Goal: Task Accomplishment & Management: Complete application form

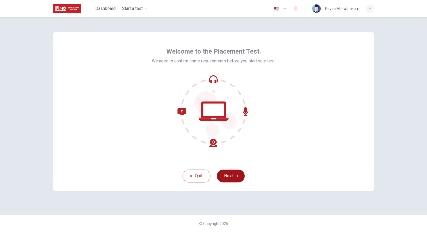
click at [231, 175] on button "Next" at bounding box center [231, 176] width 28 height 13
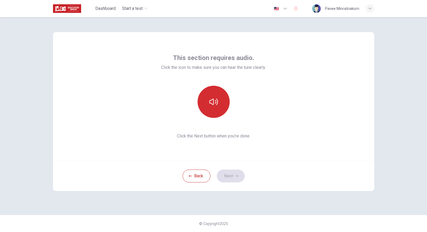
click at [210, 105] on icon "button" at bounding box center [214, 102] width 9 height 9
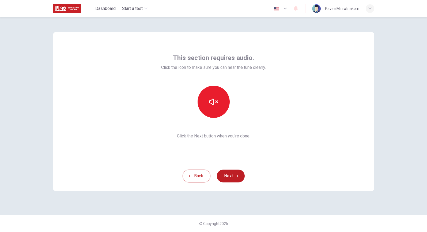
drag, startPoint x: 227, startPoint y: 176, endPoint x: 230, endPoint y: 174, distance: 3.5
click at [227, 176] on button "Next" at bounding box center [231, 176] width 28 height 13
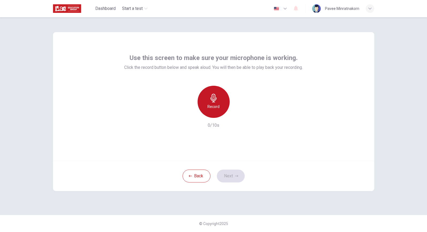
click at [214, 102] on icon "button" at bounding box center [214, 98] width 6 height 9
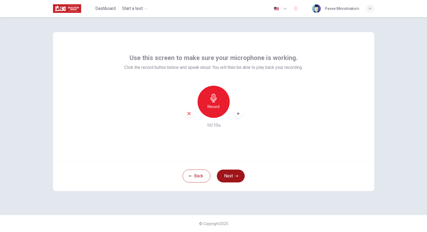
click at [229, 172] on button "Next" at bounding box center [231, 176] width 28 height 13
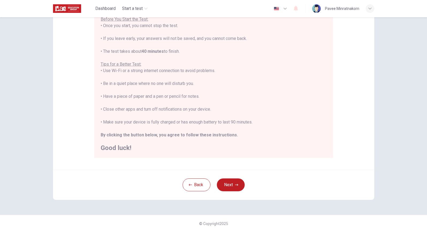
scroll to position [66, 0]
click at [236, 187] on button "Next" at bounding box center [231, 184] width 28 height 13
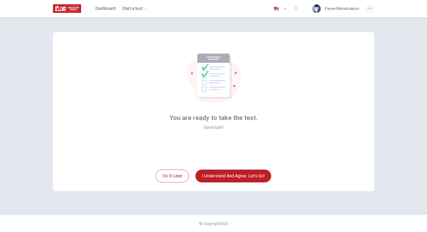
scroll to position [0, 0]
click at [231, 177] on button "I understand and agree. Let’s go!" at bounding box center [234, 176] width 76 height 13
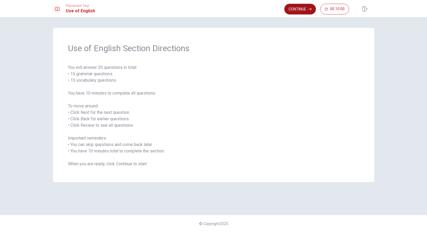
click at [304, 10] on button "Continue" at bounding box center [301, 9] width 32 height 11
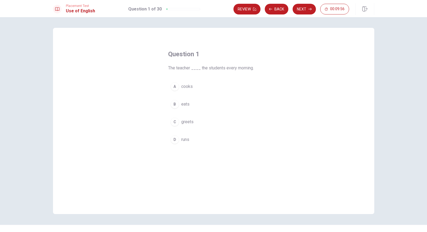
click at [176, 123] on div "C" at bounding box center [175, 122] width 9 height 9
click at [298, 11] on button "Next" at bounding box center [304, 9] width 23 height 11
click at [175, 105] on div "B" at bounding box center [175, 104] width 9 height 9
click at [300, 7] on button "Next" at bounding box center [304, 9] width 23 height 11
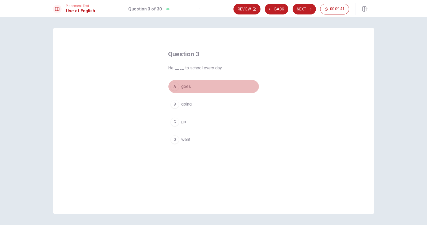
click at [175, 87] on div "A" at bounding box center [175, 86] width 9 height 9
click at [306, 10] on button "Next" at bounding box center [304, 9] width 23 height 11
click at [174, 87] on div "A" at bounding box center [175, 86] width 9 height 9
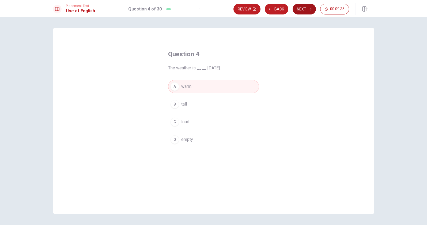
click at [303, 7] on button "Next" at bounding box center [304, 9] width 23 height 11
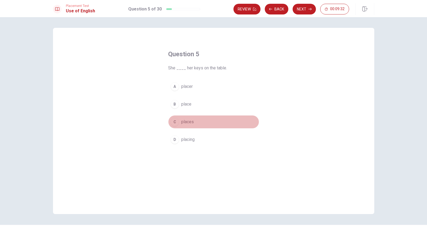
click at [173, 122] on div "C" at bounding box center [175, 122] width 9 height 9
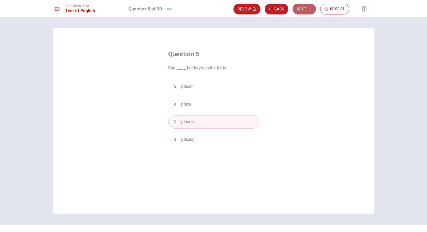
click at [306, 13] on button "Next" at bounding box center [304, 9] width 23 height 11
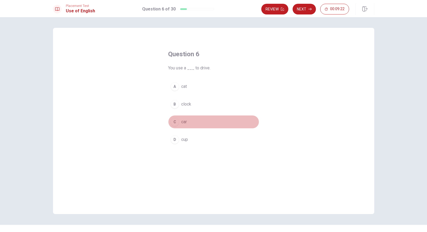
click at [176, 122] on div "C" at bounding box center [175, 122] width 9 height 9
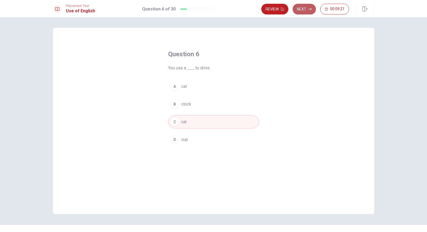
click at [306, 10] on button "Next" at bounding box center [304, 9] width 23 height 11
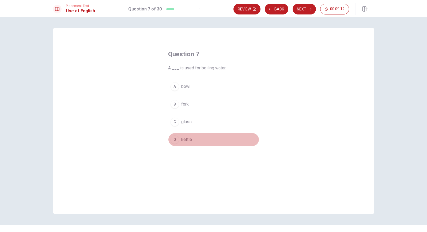
drag, startPoint x: 174, startPoint y: 141, endPoint x: 194, endPoint y: 125, distance: 25.9
click at [174, 141] on div "D" at bounding box center [175, 139] width 9 height 9
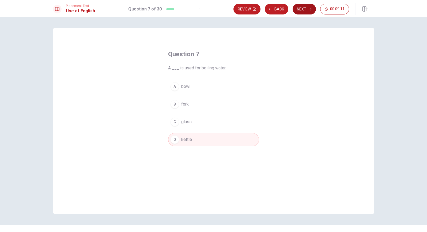
click at [306, 11] on button "Next" at bounding box center [304, 9] width 23 height 11
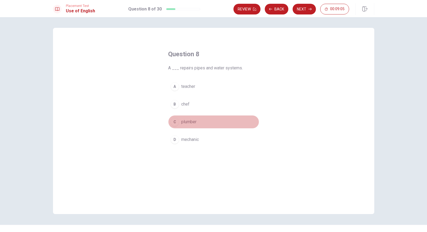
click at [174, 122] on div "C" at bounding box center [175, 122] width 9 height 9
click at [308, 9] on button "Next" at bounding box center [304, 9] width 23 height 11
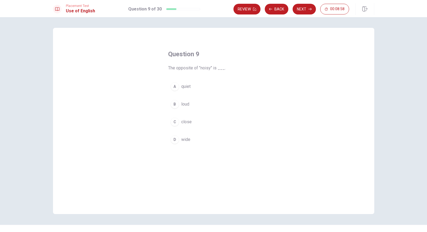
click at [175, 89] on div "A" at bounding box center [175, 86] width 9 height 9
click at [304, 9] on button "Next" at bounding box center [304, 9] width 23 height 11
click at [176, 104] on div "B" at bounding box center [175, 104] width 9 height 9
click at [307, 10] on button "Next" at bounding box center [304, 9] width 23 height 11
click at [177, 122] on div "C" at bounding box center [175, 122] width 9 height 9
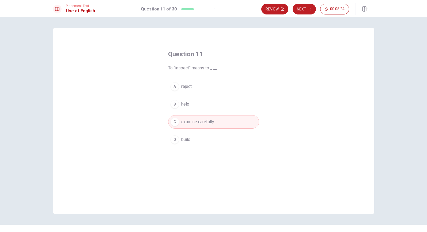
click at [301, 11] on button "Next" at bounding box center [304, 9] width 23 height 11
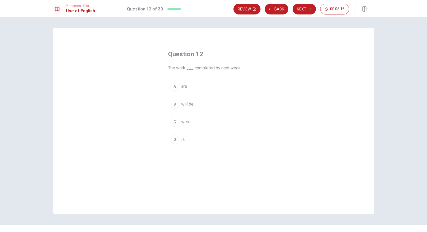
click at [177, 107] on div "B" at bounding box center [175, 104] width 9 height 9
click at [306, 10] on button "Next" at bounding box center [304, 9] width 23 height 11
click at [177, 105] on div "B" at bounding box center [175, 104] width 9 height 9
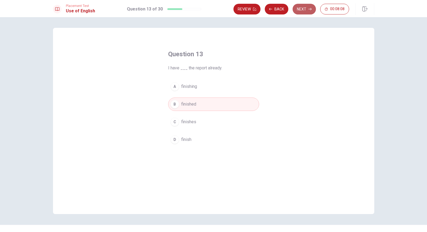
click at [309, 10] on icon "button" at bounding box center [310, 9] width 3 height 3
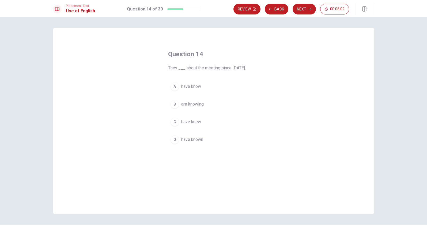
drag, startPoint x: 173, startPoint y: 140, endPoint x: 197, endPoint y: 132, distance: 25.3
click at [173, 139] on div "D" at bounding box center [175, 139] width 9 height 9
click at [303, 11] on button "Next" at bounding box center [304, 9] width 23 height 11
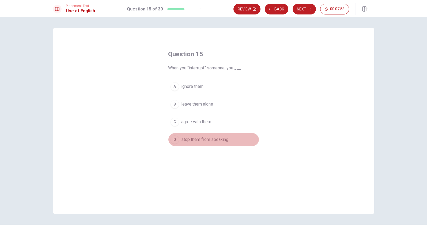
drag, startPoint x: 186, startPoint y: 139, endPoint x: 203, endPoint y: 126, distance: 21.7
click at [186, 139] on span "stop them from speaking" at bounding box center [204, 139] width 47 height 6
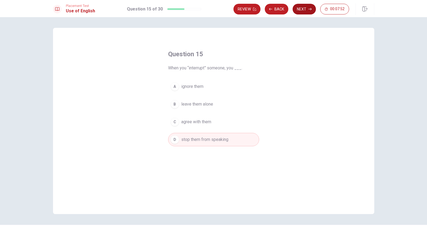
click at [309, 10] on icon "button" at bounding box center [310, 9] width 3 height 3
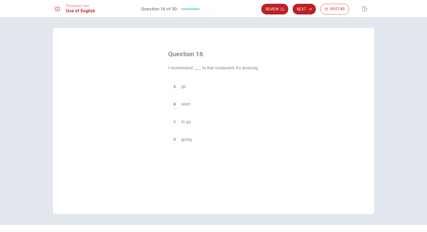
click at [174, 144] on div "D" at bounding box center [175, 139] width 9 height 9
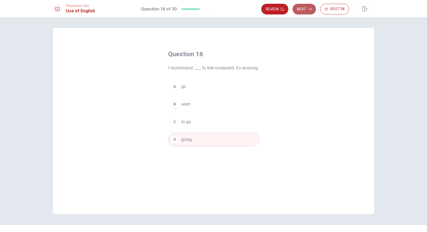
click at [308, 10] on button "Next" at bounding box center [304, 9] width 23 height 11
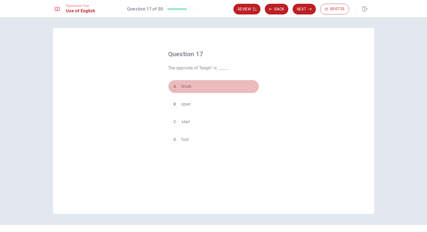
click at [177, 87] on div "A" at bounding box center [175, 86] width 9 height 9
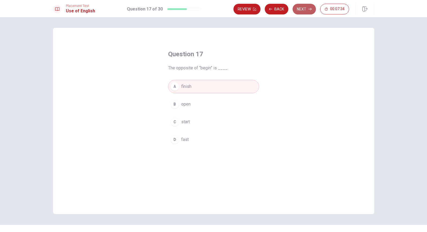
click at [300, 12] on button "Next" at bounding box center [304, 9] width 23 height 11
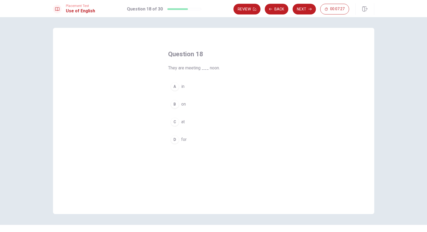
click at [174, 87] on div "A" at bounding box center [175, 86] width 9 height 9
click at [311, 9] on icon "button" at bounding box center [310, 9] width 3 height 3
click at [187, 104] on span "sunny" at bounding box center [186, 104] width 11 height 6
click at [306, 8] on button "Next" at bounding box center [304, 9] width 23 height 11
click at [183, 104] on span "listen to" at bounding box center [188, 104] width 15 height 6
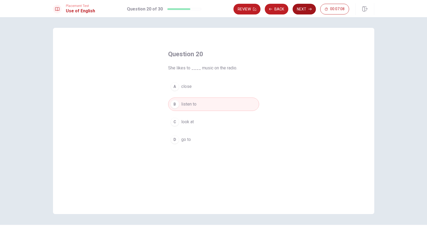
click at [300, 10] on button "Next" at bounding box center [304, 9] width 23 height 11
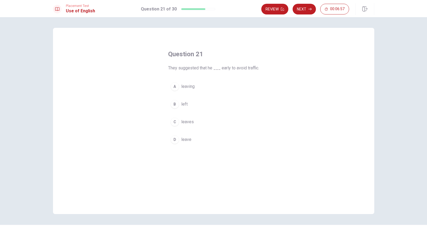
click at [174, 122] on div "C" at bounding box center [175, 122] width 9 height 9
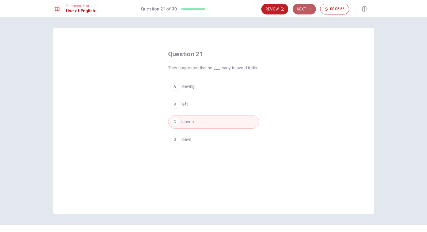
click at [301, 11] on button "Next" at bounding box center [304, 9] width 23 height 11
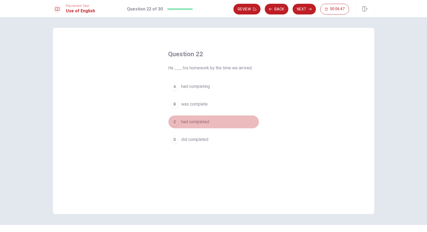
click at [177, 125] on div "C" at bounding box center [175, 122] width 9 height 9
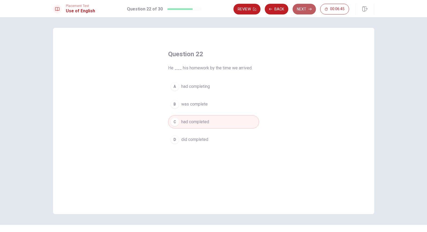
click at [304, 12] on button "Next" at bounding box center [304, 9] width 23 height 11
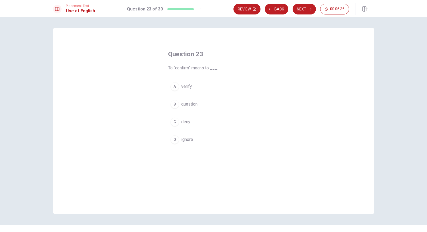
click at [174, 87] on div "A" at bounding box center [175, 86] width 9 height 9
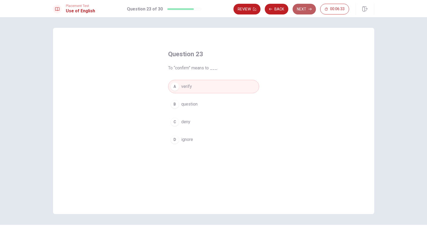
click at [305, 11] on button "Next" at bounding box center [304, 9] width 23 height 11
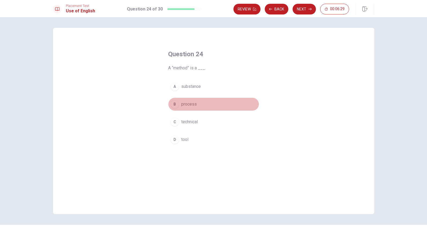
click at [177, 105] on div "B" at bounding box center [175, 104] width 9 height 9
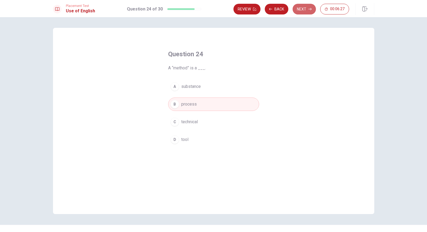
drag, startPoint x: 303, startPoint y: 9, endPoint x: 300, endPoint y: 18, distance: 9.4
click at [303, 9] on button "Next" at bounding box center [304, 9] width 23 height 11
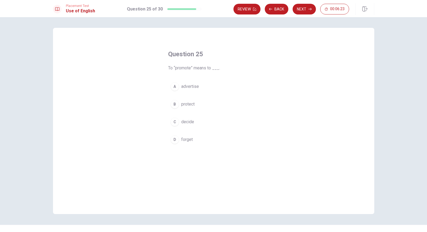
click at [181, 87] on span "advertise" at bounding box center [190, 86] width 18 height 6
click at [306, 10] on button "Next" at bounding box center [304, 9] width 23 height 11
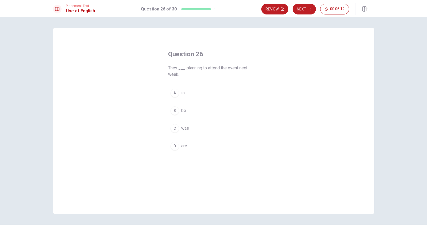
click at [176, 145] on div "D" at bounding box center [175, 146] width 9 height 9
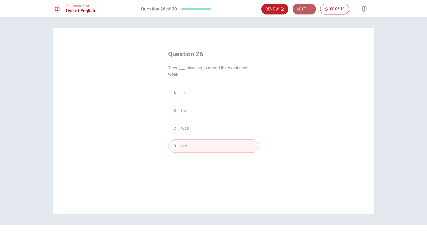
click at [305, 10] on button "Next" at bounding box center [304, 9] width 23 height 11
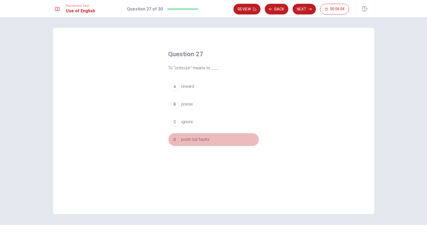
click at [188, 141] on span "point out faults" at bounding box center [195, 139] width 28 height 6
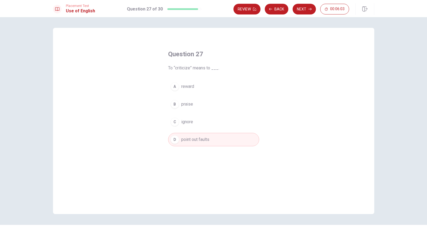
click at [296, 9] on button "Next" at bounding box center [304, 9] width 23 height 11
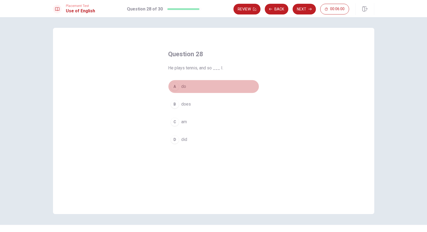
click at [184, 86] on span "do" at bounding box center [183, 86] width 5 height 6
click at [309, 9] on icon "button" at bounding box center [310, 9] width 3 height 2
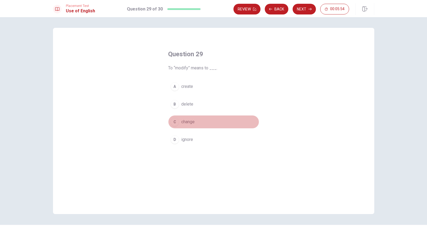
drag, startPoint x: 174, startPoint y: 121, endPoint x: 235, endPoint y: 64, distance: 83.8
click at [174, 121] on div "C" at bounding box center [175, 122] width 9 height 9
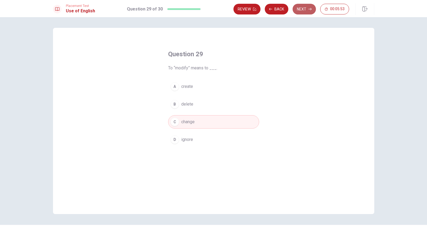
click at [299, 7] on button "Next" at bounding box center [304, 9] width 23 height 11
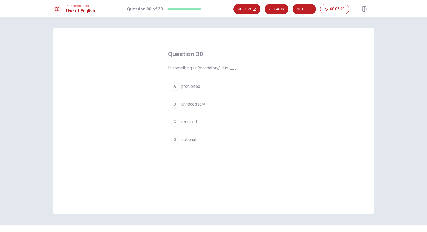
click at [187, 121] on span "required" at bounding box center [189, 122] width 16 height 6
click at [299, 9] on button "Next" at bounding box center [304, 9] width 23 height 11
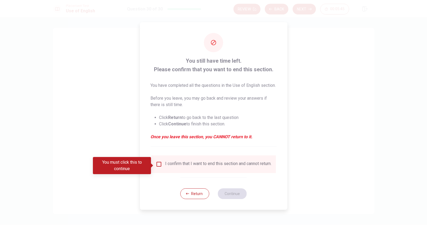
click at [158, 165] on input "You must click this to continue" at bounding box center [159, 164] width 6 height 6
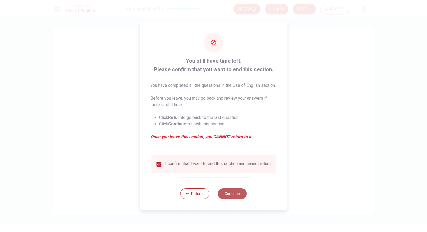
click at [234, 198] on button "Continue" at bounding box center [232, 193] width 29 height 11
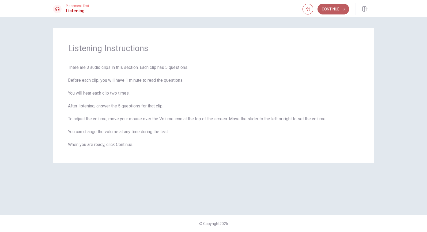
click at [337, 11] on button "Continue" at bounding box center [334, 9] width 32 height 11
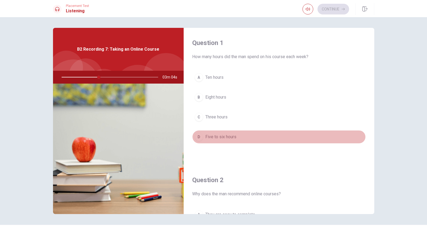
click at [200, 135] on div "D" at bounding box center [199, 137] width 9 height 9
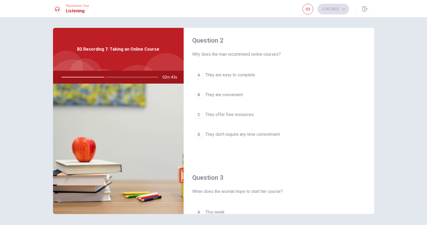
scroll to position [139, 0]
click at [234, 95] on span "They are convenient" at bounding box center [225, 95] width 38 height 6
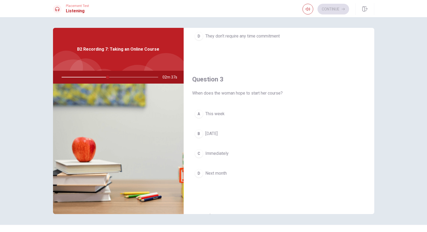
scroll to position [243, 0]
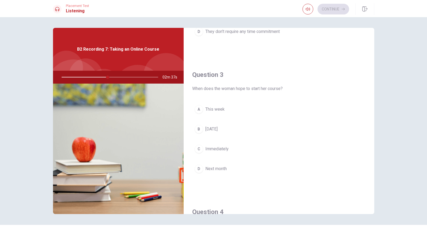
click at [218, 169] on span "Next month" at bounding box center [216, 169] width 21 height 6
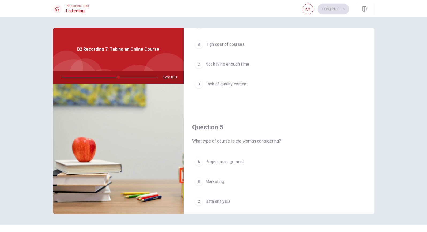
scroll to position [469, 0]
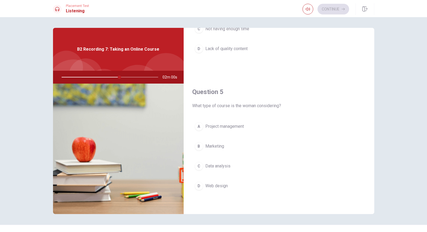
click at [211, 167] on span "Data analysis" at bounding box center [218, 166] width 25 height 6
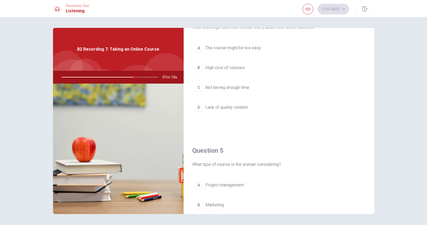
scroll to position [414, 0]
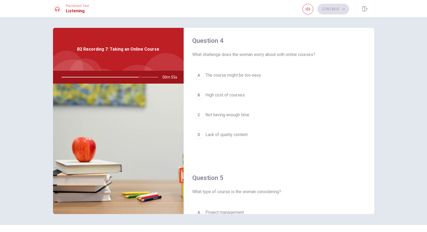
click at [230, 116] on span "Not having enough time" at bounding box center [228, 115] width 44 height 6
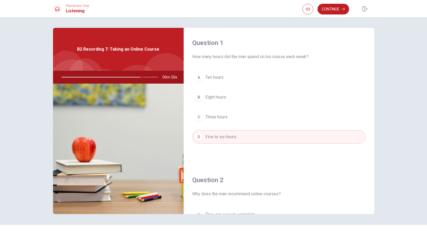
scroll to position [0, 0]
click at [341, 7] on button "Continue" at bounding box center [334, 9] width 32 height 11
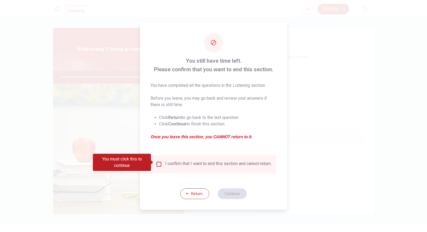
click at [158, 163] on input "You must click this to continue" at bounding box center [159, 164] width 6 height 6
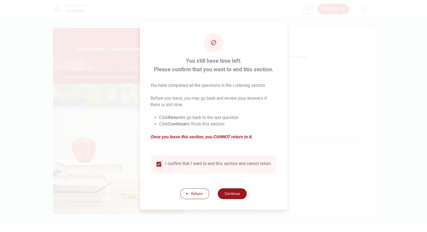
click at [237, 198] on button "Continue" at bounding box center [232, 193] width 29 height 11
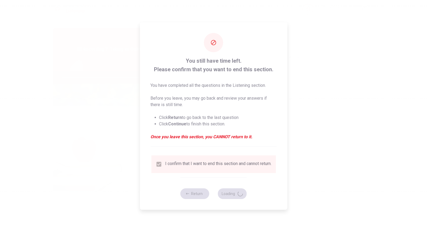
type input "85"
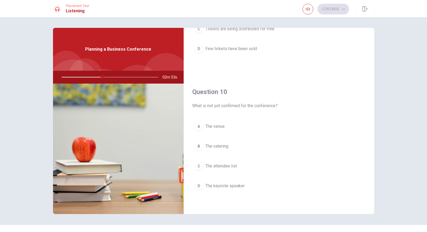
scroll to position [500, 0]
click at [219, 186] on span "The keynote speaker" at bounding box center [225, 186] width 39 height 6
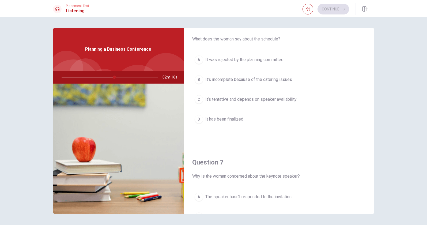
scroll to position [17, 0]
click at [230, 100] on span "It’s tentative and depends on speaker availability" at bounding box center [251, 100] width 91 height 6
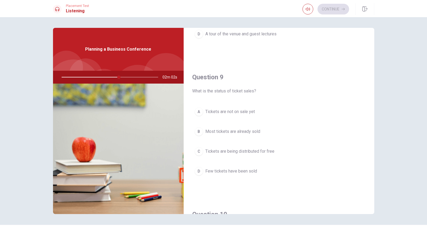
scroll to position [383, 0]
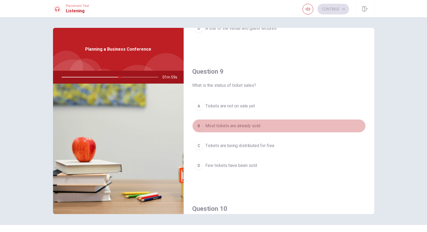
click at [231, 126] on span "Most tickets are already sold" at bounding box center [233, 126] width 55 height 6
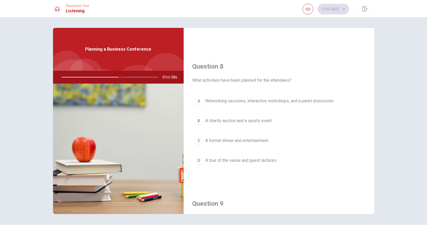
scroll to position [255, 0]
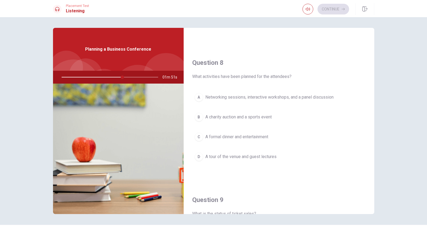
click at [226, 97] on span "Networking sessions, interactive workshops, and a panel discussion" at bounding box center [270, 97] width 128 height 6
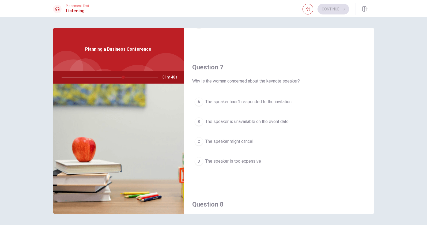
scroll to position [100, 0]
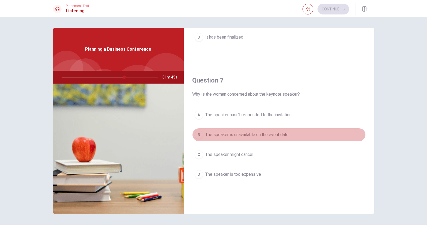
click at [234, 134] on span "The speaker is unavailable on the event date" at bounding box center [247, 135] width 83 height 6
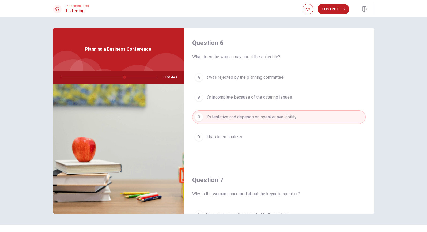
scroll to position [0, 0]
click at [328, 8] on button "Continue" at bounding box center [334, 9] width 32 height 11
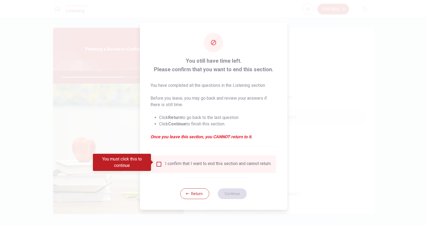
click at [160, 164] on input "You must click this to continue" at bounding box center [159, 164] width 6 height 6
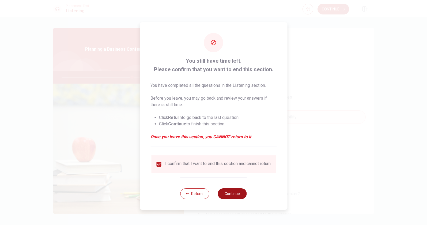
click at [233, 195] on button "Continue" at bounding box center [232, 193] width 29 height 11
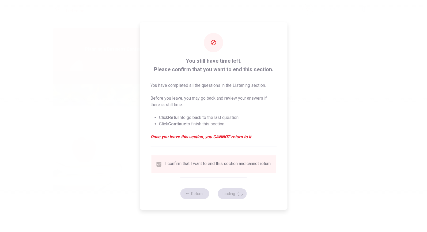
type input "74"
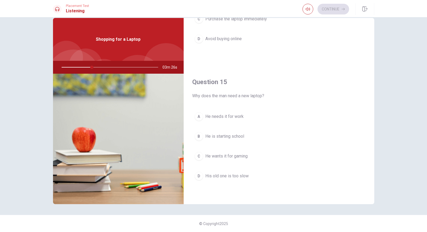
scroll to position [10, 0]
click at [227, 117] on span "He needs it for work" at bounding box center [225, 116] width 38 height 6
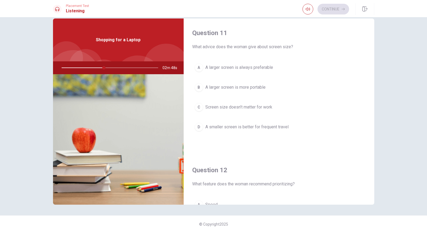
scroll to position [0, 0]
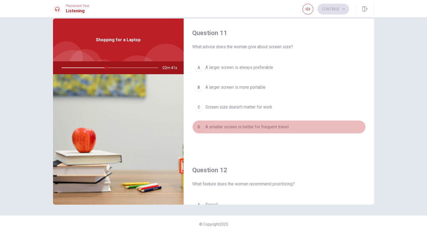
click at [240, 127] on span "A smaller screen is better for frequent travel" at bounding box center [247, 127] width 83 height 6
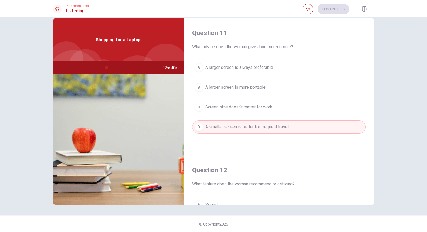
scroll to position [134, 0]
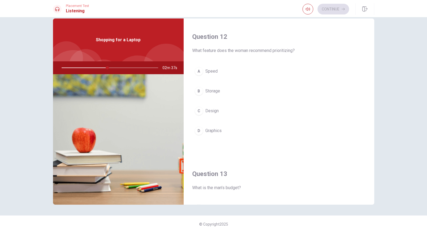
click at [216, 73] on span "Speed" at bounding box center [212, 71] width 12 height 6
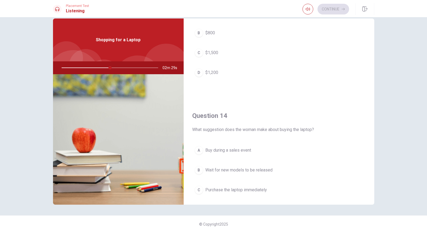
scroll to position [397, 0]
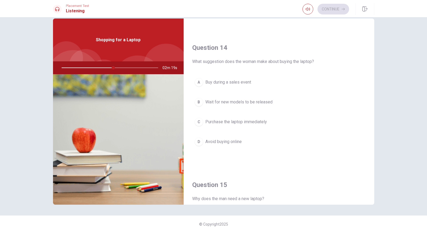
click at [239, 81] on span "Buy during a sales event" at bounding box center [229, 82] width 46 height 6
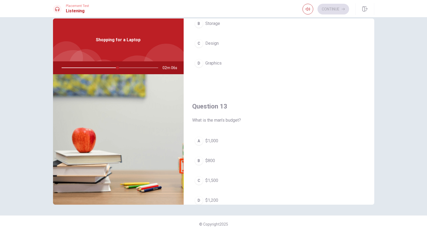
scroll to position [238, 0]
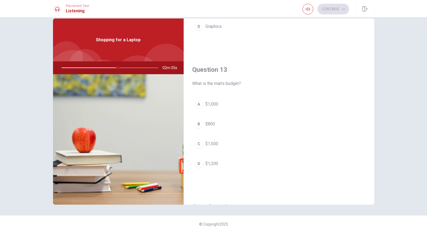
click at [218, 102] on span "$1,000" at bounding box center [212, 104] width 13 height 6
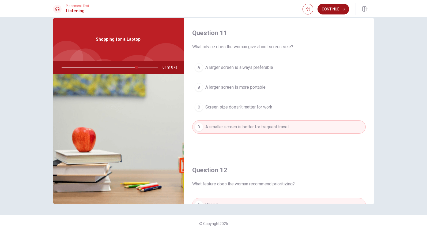
scroll to position [0, 0]
click at [332, 10] on button "Continue" at bounding box center [334, 9] width 32 height 11
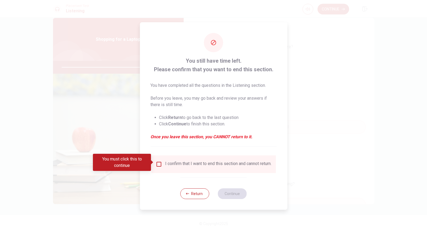
click at [157, 163] on input "You must click this to continue" at bounding box center [159, 164] width 6 height 6
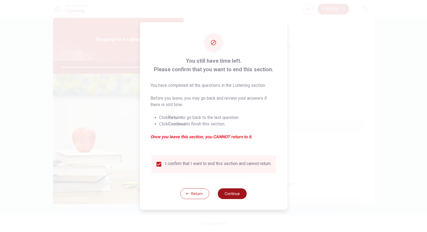
click at [231, 197] on button "Continue" at bounding box center [232, 193] width 29 height 11
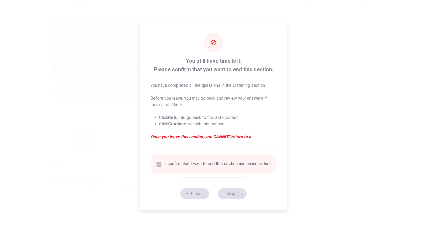
type input "99"
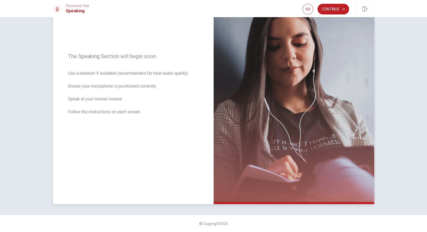
scroll to position [8, 0]
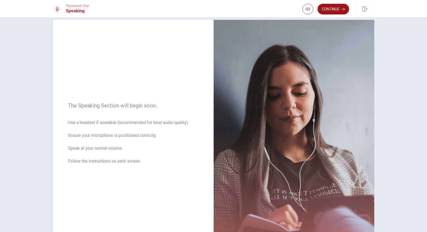
click at [330, 10] on button "Continue" at bounding box center [334, 9] width 32 height 11
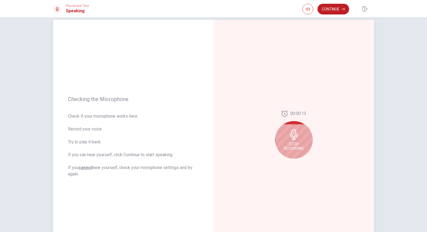
click at [288, 138] on div "Stop Recording" at bounding box center [294, 140] width 38 height 38
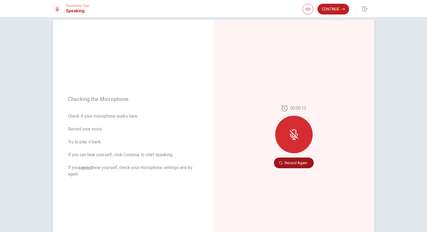
click at [287, 161] on button "Record Again" at bounding box center [294, 163] width 40 height 11
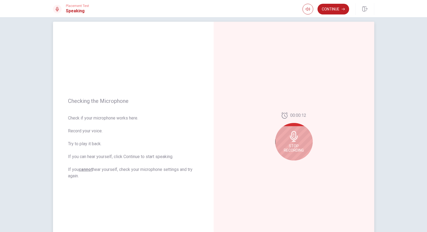
scroll to position [5, 0]
click at [293, 141] on icon at bounding box center [294, 137] width 11 height 11
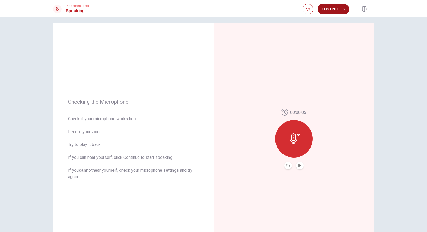
click at [337, 6] on button "Continue" at bounding box center [334, 9] width 32 height 11
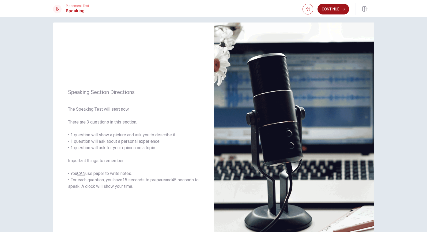
click at [332, 12] on button "Continue" at bounding box center [334, 9] width 32 height 11
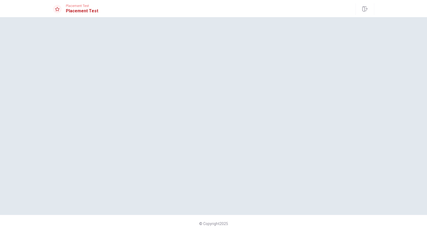
scroll to position [0, 0]
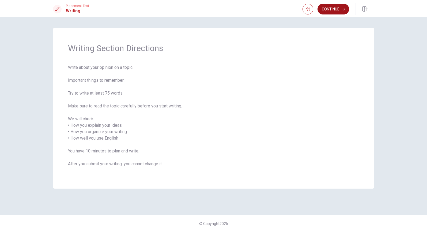
click at [337, 9] on button "Continue" at bounding box center [334, 9] width 32 height 11
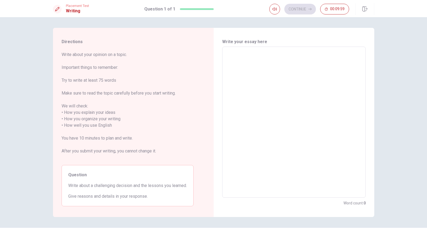
click at [281, 74] on textarea at bounding box center [294, 122] width 136 height 142
click at [251, 70] on textarea at bounding box center [294, 122] width 136 height 142
type textarea "s"
type textarea "x"
type textarea "sd"
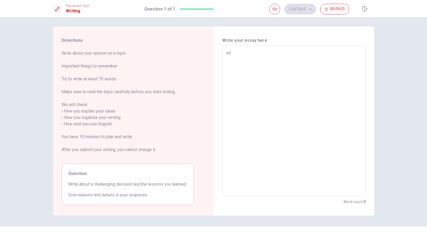
type textarea "x"
type textarea "s"
type textarea "x"
click at [360, 8] on button "button" at bounding box center [365, 9] width 19 height 12
click at [264, 65] on textarea at bounding box center [294, 121] width 136 height 142
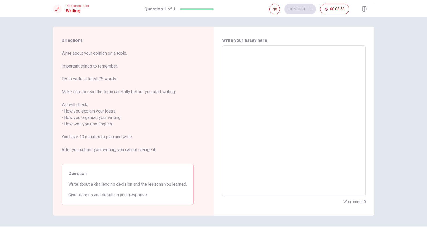
type textarea "s"
type textarea "x"
type textarea "sd"
type textarea "x"
type textarea "s"
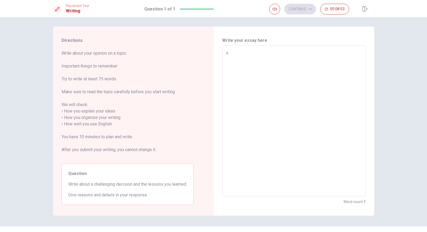
type textarea "x"
type textarea "I"
type textarea "x"
type textarea "I"
type textarea "x"
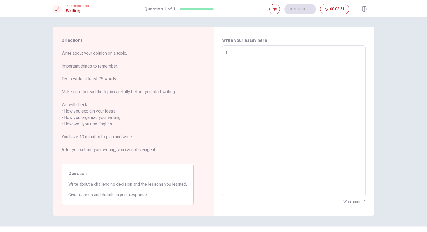
type textarea "I w"
type textarea "x"
type textarea "I wo"
type textarea "x"
type textarea "I wou"
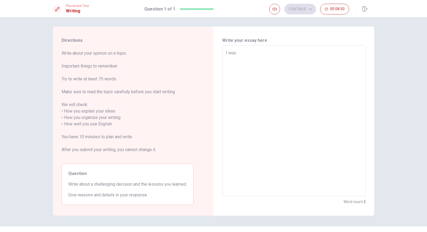
type textarea "x"
type textarea "I woul"
type textarea "x"
type textarea "I would"
type textarea "x"
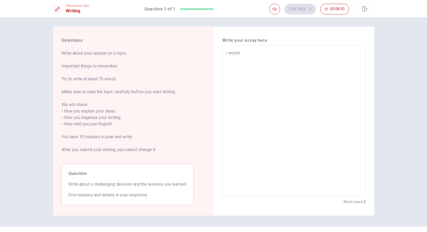
type textarea "I would"
type textarea "x"
type textarea "I would l"
type textarea "x"
type textarea "I would li"
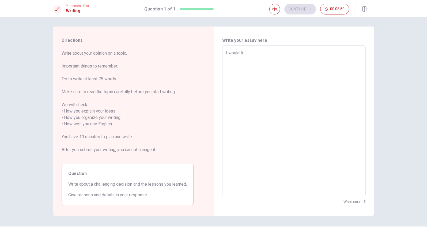
type textarea "x"
type textarea "I would lik"
type textarea "x"
type textarea "I would like"
type textarea "x"
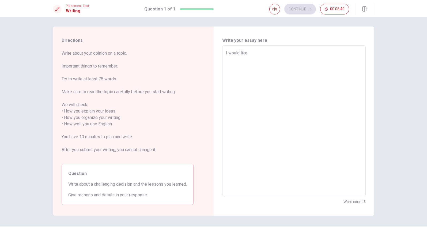
type textarea "I would like"
type textarea "x"
type textarea "I would like t"
type textarea "x"
type textarea "I would like to"
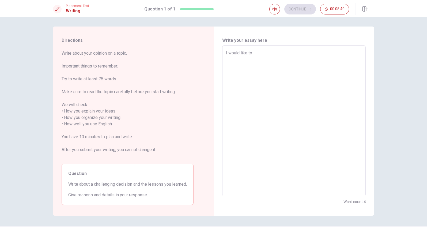
type textarea "x"
type textarea "I would like to"
type textarea "x"
type textarea "I would like to t"
type textarea "x"
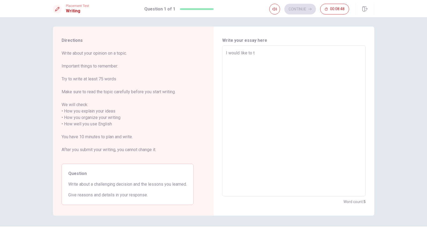
type textarea "I would like to te"
type textarea "x"
type textarea "I would like to tel"
type textarea "x"
type textarea "I would like to tell"
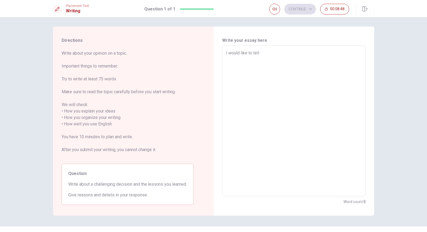
type textarea "x"
type textarea "I would like to tell"
type textarea "x"
type textarea "I would like to tell a"
type textarea "x"
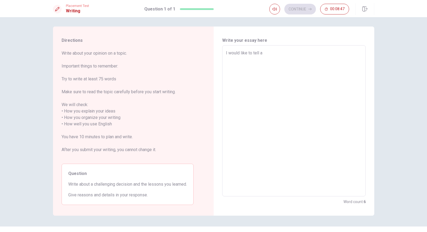
type textarea "I would like to tell a"
type textarea "x"
type textarea "I would like to tell a s"
type textarea "x"
type textarea "I would like to tell a st"
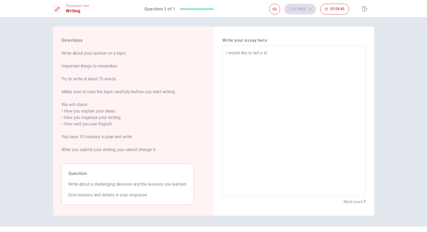
type textarea "x"
type textarea "I would like to tell a sto"
type textarea "x"
type textarea "I would like to tell a stor"
type textarea "x"
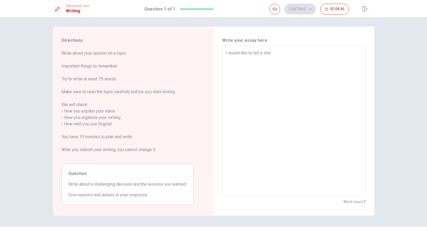
type textarea "I would like to tell a story"
type textarea "x"
type textarea "I would like to tell a story"
type textarea "x"
type textarea "I would like to tell a story a"
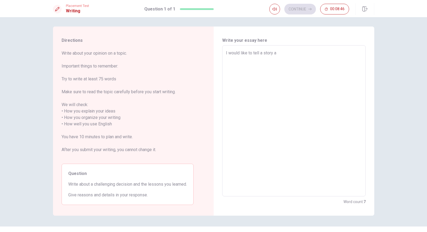
type textarea "x"
type textarea "I would like to tell a story ab"
type textarea "x"
type textarea "I would like to tell a story abo"
type textarea "x"
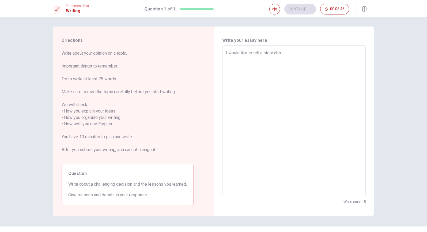
type textarea "I would like to tell a story abou"
type textarea "x"
type textarea "I would like to tell a story about"
type textarea "x"
type textarea "I would like to tell a story about"
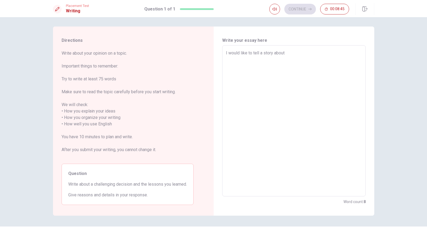
type textarea "x"
type textarea "I would like to tell a story about s"
type textarea "x"
type textarea "I would like to tell a story about sd"
type textarea "x"
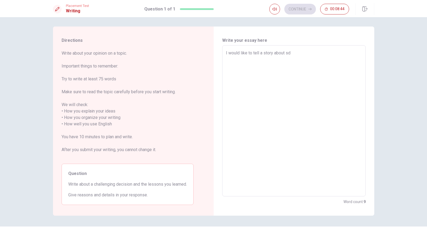
type textarea "I would like to tell a story about s"
type textarea "x"
type textarea "I would like to tell a story about"
type textarea "x"
type textarea "I would like to tell a story about m"
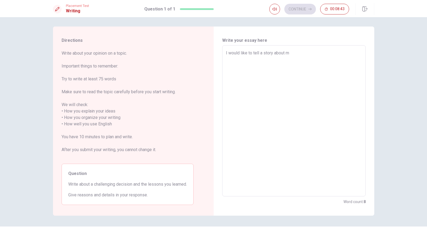
type textarea "x"
type textarea "I would like to tell a story about my"
type textarea "x"
type textarea "I would like to tell a story about my"
type textarea "x"
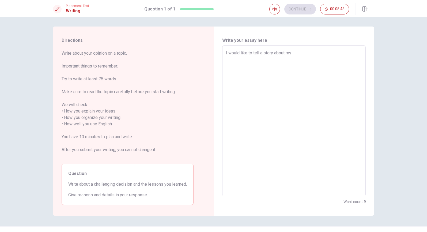
type textarea "I would like to tell a story about my c"
type textarea "x"
type textarea "I would like to tell a story about my ch"
type textarea "x"
type textarea "I would like to tell a story about my cha"
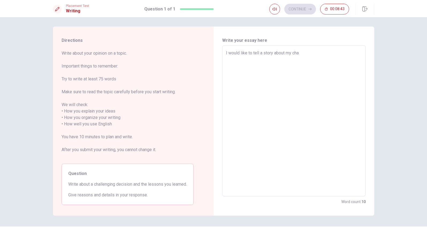
type textarea "x"
type textarea "I would like to tell a story about my chal"
type textarea "x"
type textarea "I would like to tell a story about my chall"
type textarea "x"
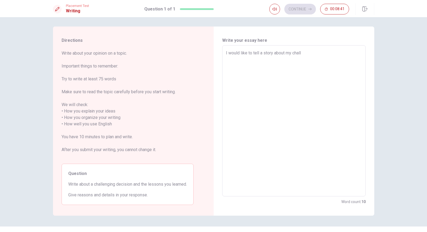
type textarea "I would like to tell a story about my challe"
type textarea "x"
type textarea "I would like to tell a story about my challen"
type textarea "x"
type textarea "I would like to tell a story about my challeng"
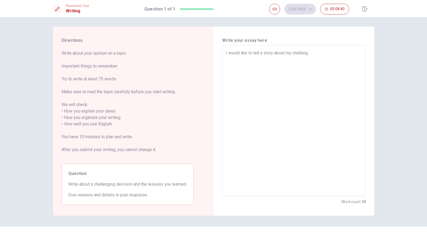
type textarea "x"
type textarea "I would like to tell a story about my challengi"
type textarea "x"
type textarea "I would like to tell a story about my challengin"
type textarea "x"
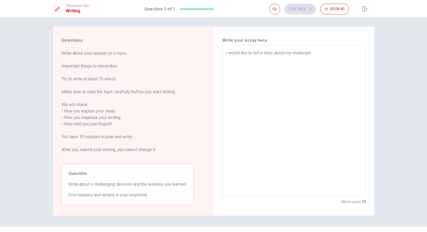
type textarea "I would like to tell a story about my challenging"
type textarea "x"
type textarea "I would like to tell a story about my challenging"
type textarea "x"
type textarea "I would like to tell a story about my challenging d"
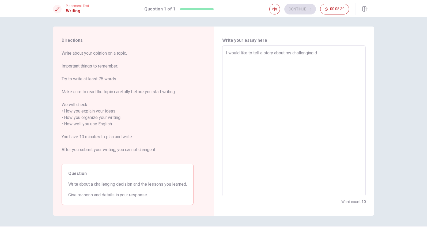
type textarea "x"
type textarea "I would like to tell a story about my challenging de"
type textarea "x"
type textarea "I would like to tell a story about my challenging dec"
type textarea "x"
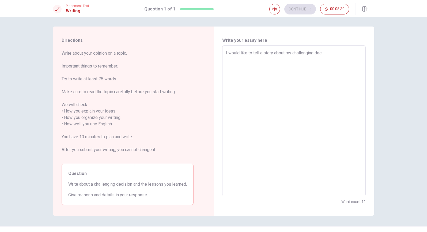
type textarea "I would like to tell a story about my challenging deci"
type textarea "x"
type textarea "I would like to tell a story about my challenging decis"
type textarea "x"
type textarea "I would like to tell a story about my challenging decisi"
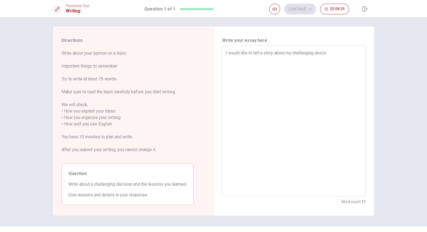
type textarea "x"
type textarea "I would like to tell a story about my challenging decisio"
type textarea "x"
type textarea "I would like to tell a story about my challenging decision"
type textarea "x"
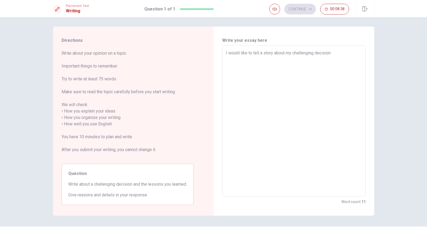
type textarea "I would like to tell a story about my challenging decision"
type textarea "x"
type textarea "I would like to tell a story about my challenging decision a"
type textarea "x"
type textarea "I would like to tell a story about my challenging decision an"
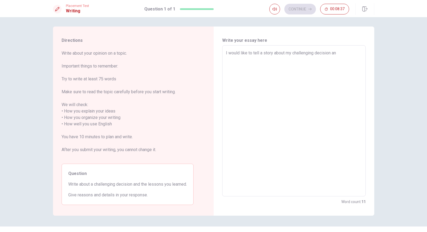
type textarea "x"
type textarea "I would like to tell a story about my challenging decision and"
type textarea "x"
type textarea "I would like to tell a story about my challenging decision and"
type textarea "x"
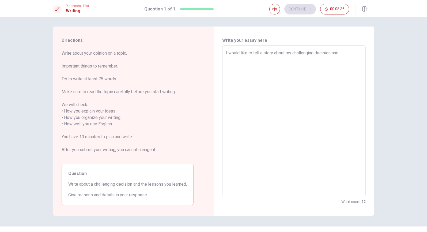
type textarea "I would like to tell a story about my challenging decision and t"
type textarea "x"
type textarea "I would like to tell a story about my challenging decision and th"
type textarea "x"
type textarea "I would like to tell a story about my challenging decision and the"
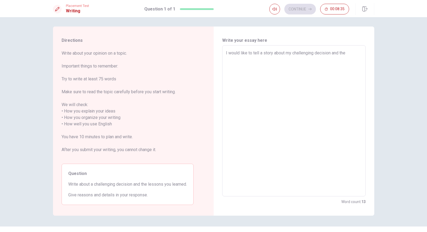
type textarea "x"
type textarea "I would like to tell a story about my challenging decision and the"
type textarea "x"
type textarea "I would like to tell a story about my challenging decision and the l"
type textarea "x"
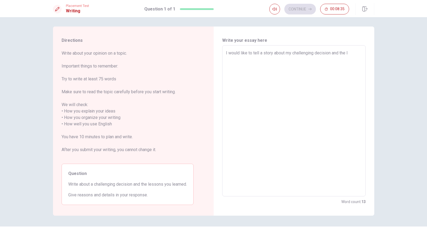
type textarea "I would like to tell a story about my challenging decision and the le"
type textarea "x"
type textarea "I would like to tell a story about my challenging decision and the les"
type textarea "x"
type textarea "I would like to tell a story about my challenging decision and the less"
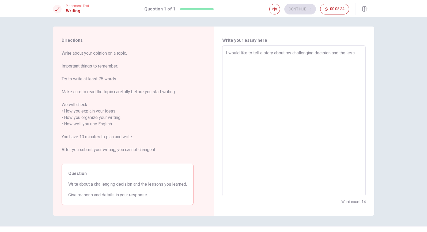
type textarea "x"
type textarea "I would like to tell a story about my challenging decision and the lesso"
type textarea "x"
type textarea "I would like to tell a story about my challenging decision and the lesson"
type textarea "x"
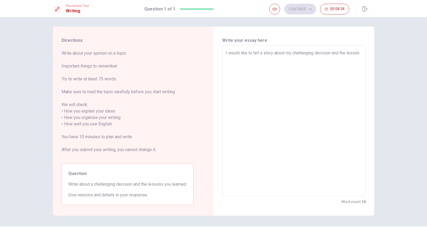
type textarea "I would like to tell a story about my challenging decision and the lesson"
type textarea "x"
type textarea "I would like to tell a story about my challenging decision and the lesson I"
type textarea "x"
type textarea "I would like to tell a story about my challenging decision and the lesson I"
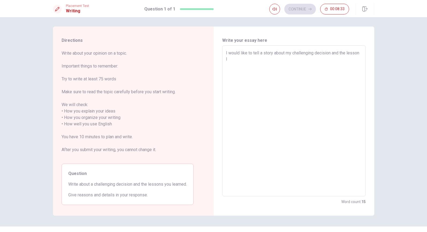
type textarea "x"
type textarea "I would like to tell a story about my challenging decision and the lesson I h"
type textarea "x"
type textarea "I would like to tell a story about my challenging decision and the lesson I ha"
type textarea "x"
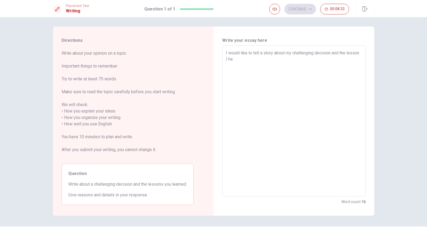
type textarea "I would like to tell a story about my challenging decision and the lesson I hav"
type textarea "x"
type textarea "I would like to tell a story about my challenging decision and the lesson I have"
type textarea "x"
type textarea "I would like to tell a story about my challenging decision and the lesson I have"
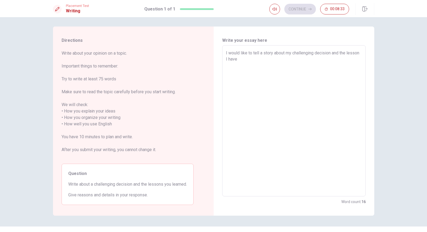
type textarea "x"
type textarea "I would like to tell a story about my challenging decision and the lesson I hav…"
type textarea "x"
type textarea "I would like to tell a story about my challenging decision and the lesson I hav…"
type textarea "x"
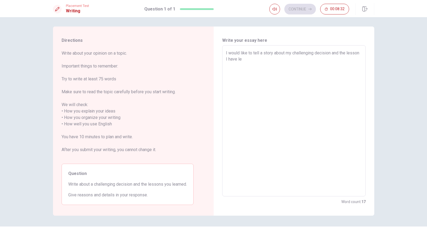
type textarea "I would like to tell a story about my challenging decision and the lesson I hav…"
type textarea "x"
type textarea "I would like to tell a story about my challenging decision and the lesson I hav…"
type textarea "x"
type textarea "I would like to tell a story about my challenging decision and the lesson I hav…"
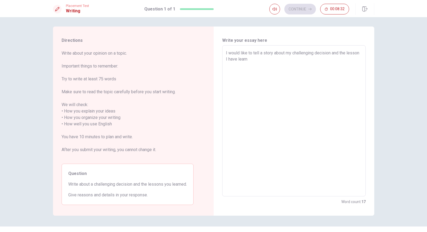
type textarea "x"
type textarea "I would like to tell a story about my challenging decision and the lesson I hav…"
type textarea "x"
type textarea "I would like to tell a story about my challenging decision and the lesson I hav…"
type textarea "x"
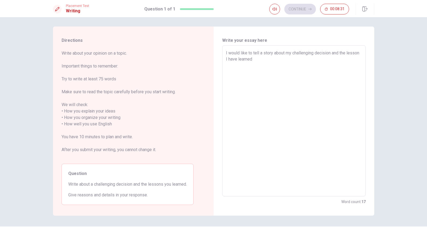
type textarea "I would like to tell a story about my challenging decision and the lesson I hav…"
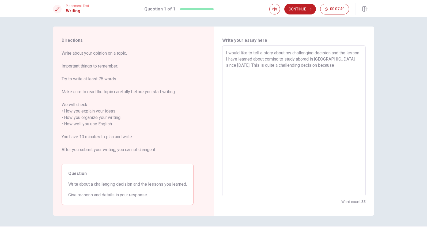
drag, startPoint x: 240, startPoint y: 67, endPoint x: 326, endPoint y: 69, distance: 86.6
click at [316, 69] on textarea "I would like to tell a story about my challenging decision and the lesson I hav…" at bounding box center [294, 121] width 136 height 142
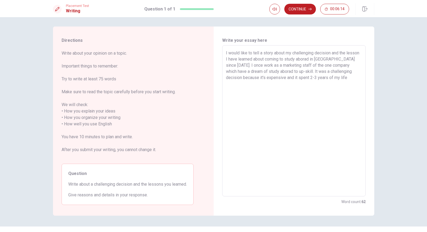
click at [286, 87] on textarea "I would like to tell a story about my challenging decision and the lesson I hav…" at bounding box center [294, 121] width 136 height 142
click at [336, 92] on textarea "I would like to tell a story about my challenging decision and the lesson I hav…" at bounding box center [294, 121] width 136 height 142
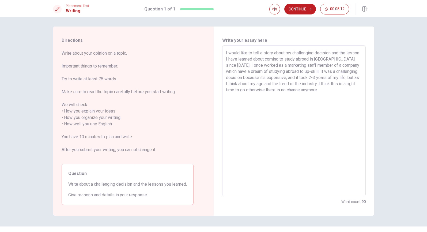
click at [324, 92] on textarea "I would like to tell a story about my challenging decision and the lesson I hav…" at bounding box center [294, 121] width 136 height 142
click at [332, 91] on textarea "I would like to tell a story about my challenging decision and the lesson I hav…" at bounding box center [294, 121] width 136 height 142
click at [337, 90] on textarea "I would like to tell a story about my challenging decision and the lesson I hav…" at bounding box center [294, 121] width 136 height 142
click at [338, 94] on textarea "I would like to tell a story about my challenging decision and the lesson I hav…" at bounding box center [294, 121] width 136 height 142
click at [346, 97] on textarea "I would like to tell a story about my challenging decision and the lesson I hav…" at bounding box center [294, 121] width 136 height 142
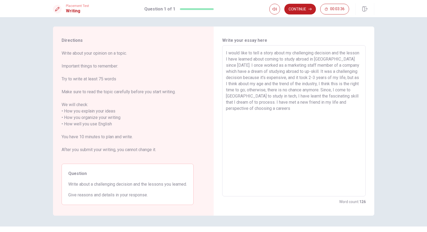
click at [294, 109] on textarea "I would like to tell a story about my challenging decision and the lesson I hav…" at bounding box center [294, 121] width 136 height 142
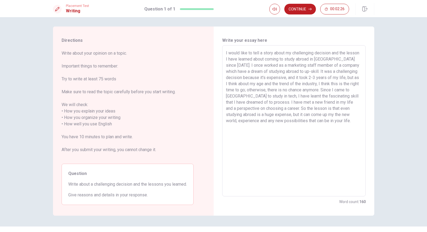
click at [348, 122] on textarea "I would like to tell a story about my challenging decision and the lesson I hav…" at bounding box center [294, 121] width 136 height 142
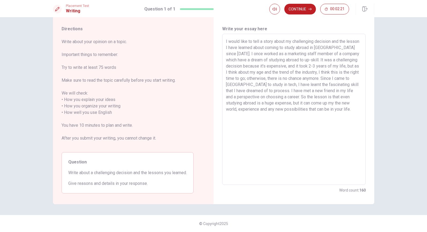
scroll to position [13, 0]
click at [300, 8] on button "Continue" at bounding box center [301, 9] width 32 height 11
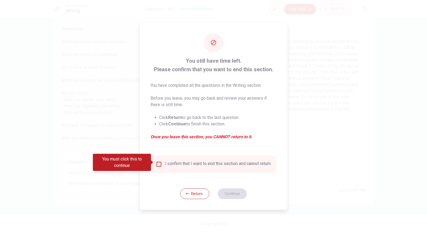
click at [160, 164] on input "You must click this to continue" at bounding box center [159, 164] width 6 height 6
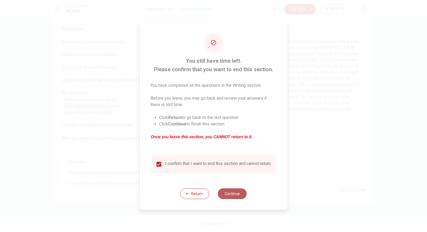
click at [238, 198] on button "Continue" at bounding box center [232, 193] width 29 height 11
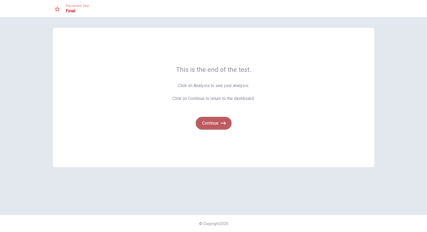
click at [214, 124] on button "Continue" at bounding box center [214, 123] width 36 height 13
